Goal: Find specific page/section: Find specific page/section

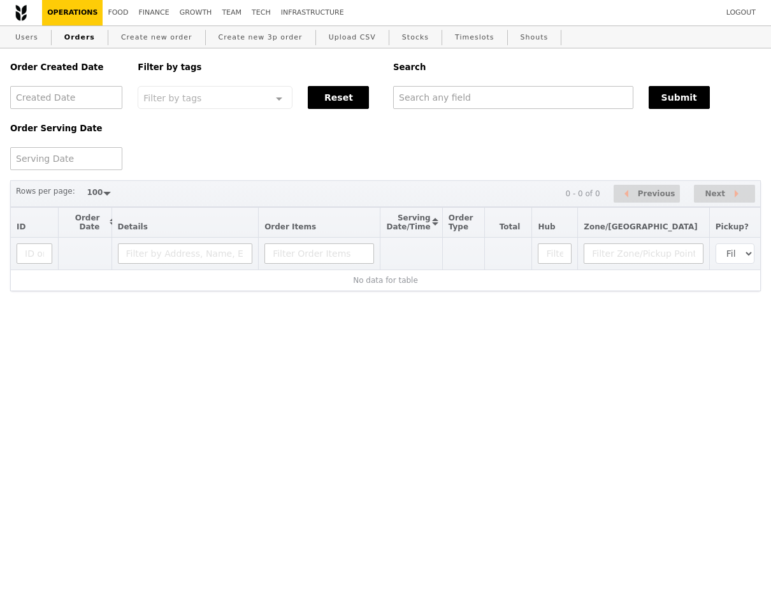
select select "100"
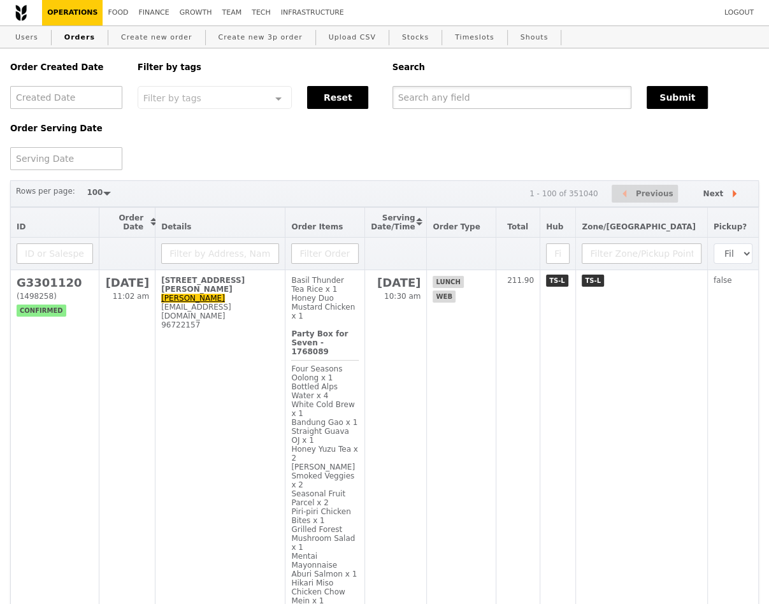
click at [512, 103] on input "text" at bounding box center [511, 97] width 239 height 23
paste input "rdan@coca-cola.com"
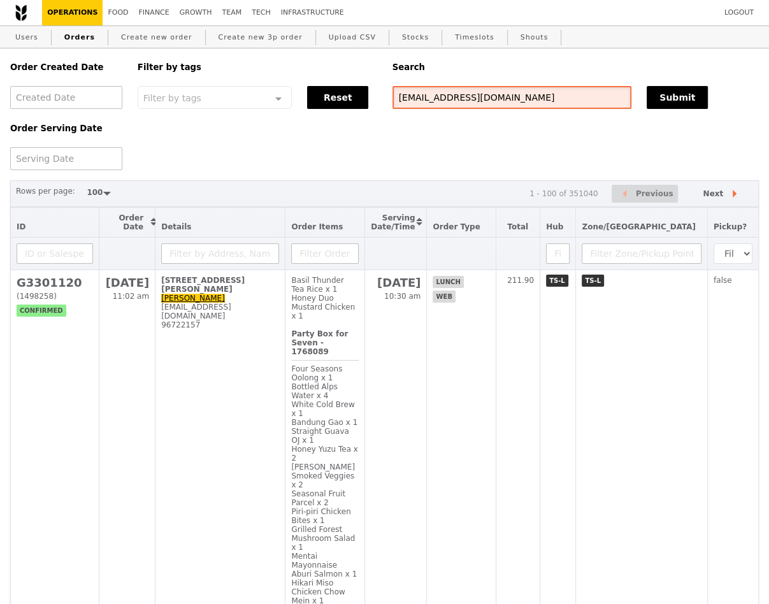
type input "rdan@coca-cola.com"
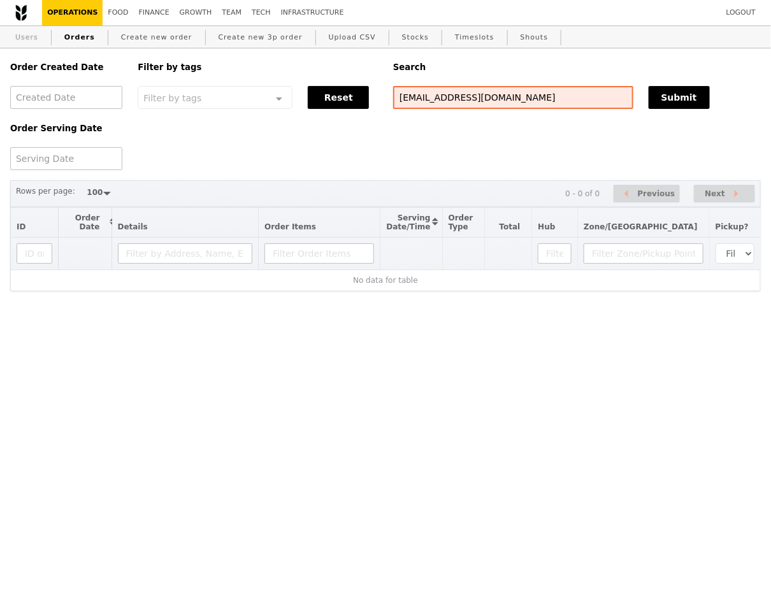
click at [27, 43] on link "Users" at bounding box center [26, 37] width 33 height 23
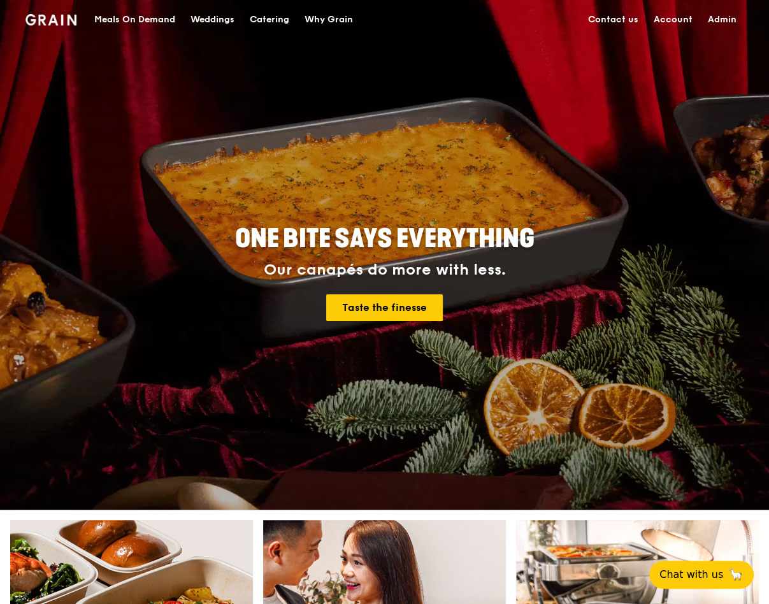
click at [174, 18] on div "Meals On Demand" at bounding box center [134, 20] width 81 height 38
